Goal: Check status: Check status

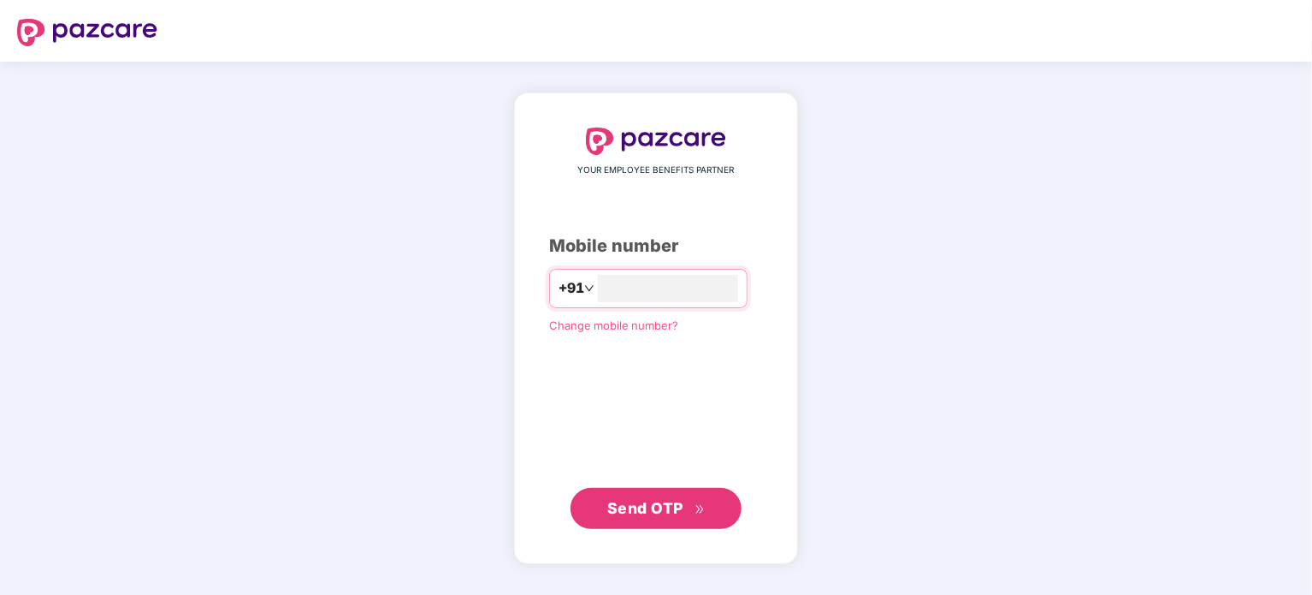
type input "**********"
click at [672, 516] on span "Send OTP" at bounding box center [656, 507] width 98 height 24
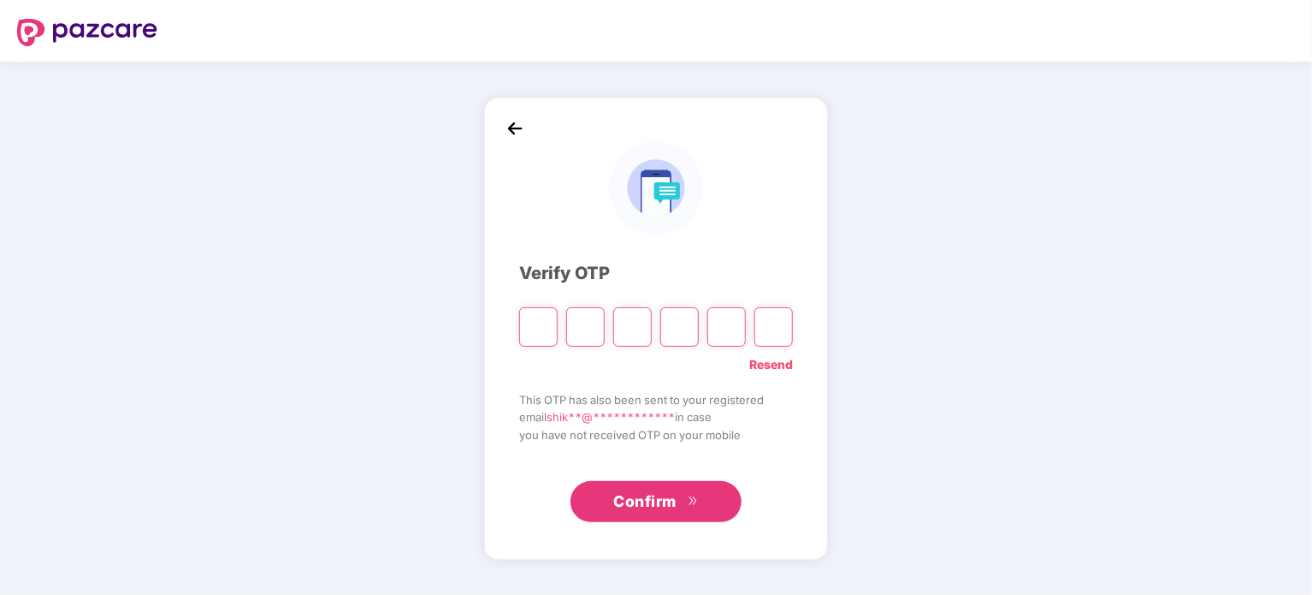
type input "*"
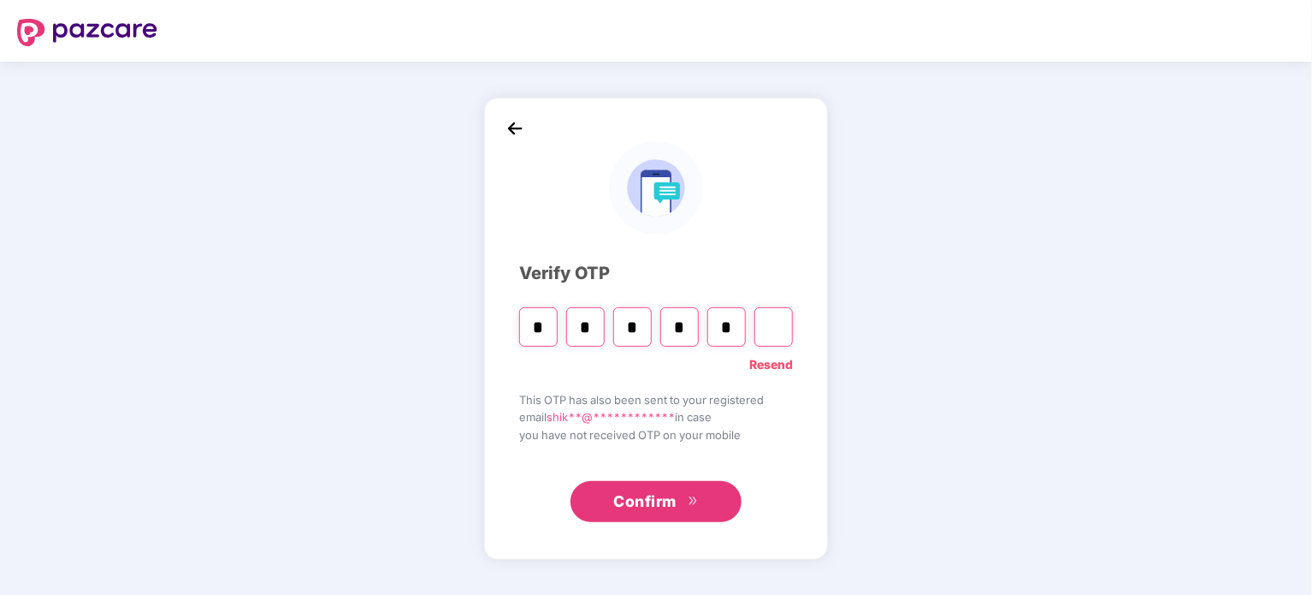
type input "*"
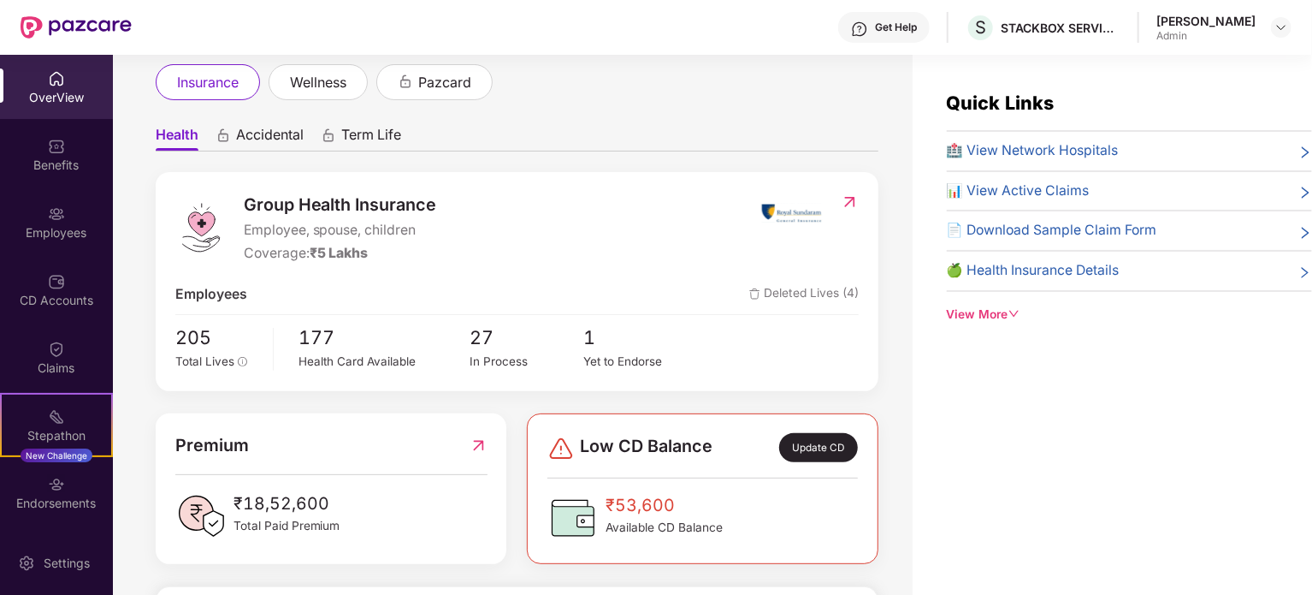
scroll to position [101, 0]
click at [58, 300] on div "CD Accounts" at bounding box center [56, 300] width 113 height 17
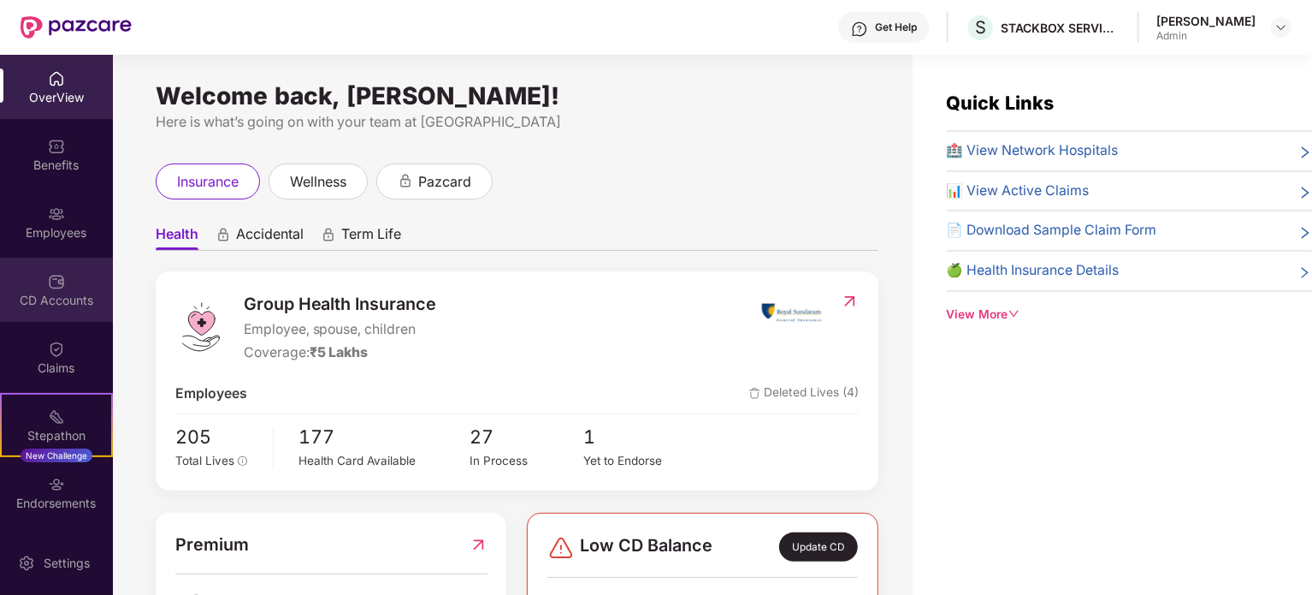
click at [58, 280] on img at bounding box center [56, 281] width 17 height 17
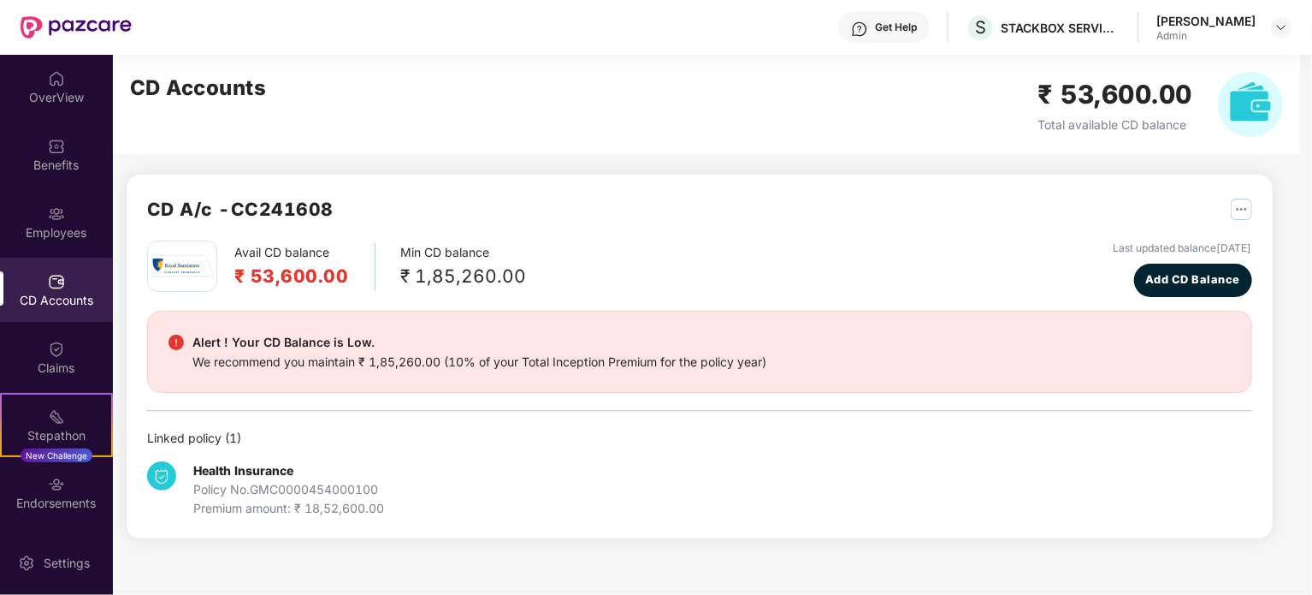
click at [41, 296] on div "CD Accounts" at bounding box center [56, 300] width 113 height 17
